Goal: Task Accomplishment & Management: Manage account settings

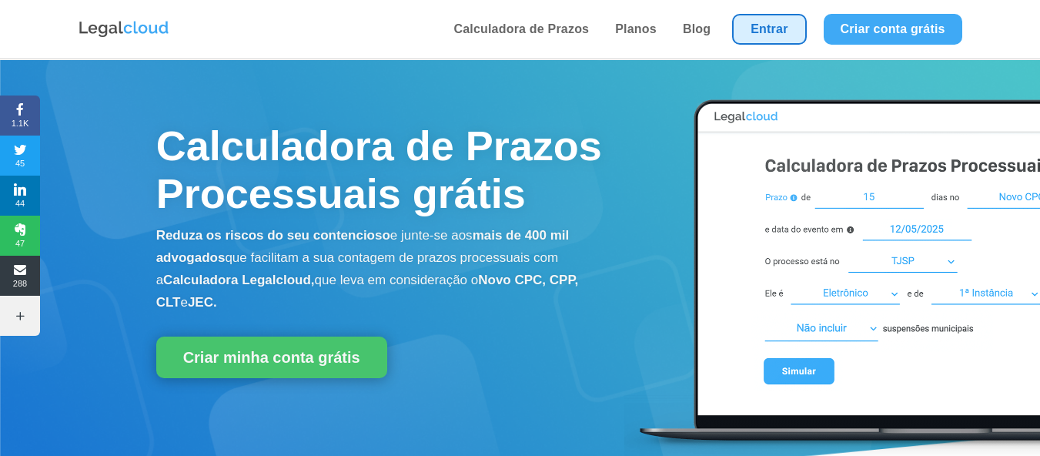
click at [779, 32] on link "Entrar" at bounding box center [769, 29] width 74 height 31
click at [756, 32] on link "Entrar" at bounding box center [769, 29] width 74 height 31
click at [781, 35] on link "Entrar" at bounding box center [769, 29] width 74 height 31
